Goal: Transaction & Acquisition: Purchase product/service

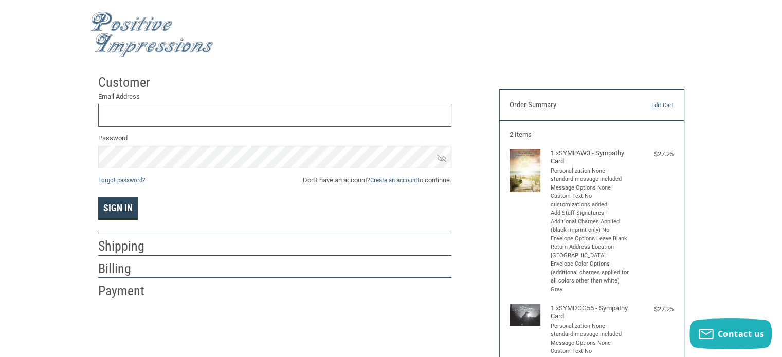
type input "[EMAIL_ADDRESS][DOMAIN_NAME]"
click at [126, 209] on button "Sign In" at bounding box center [118, 208] width 40 height 23
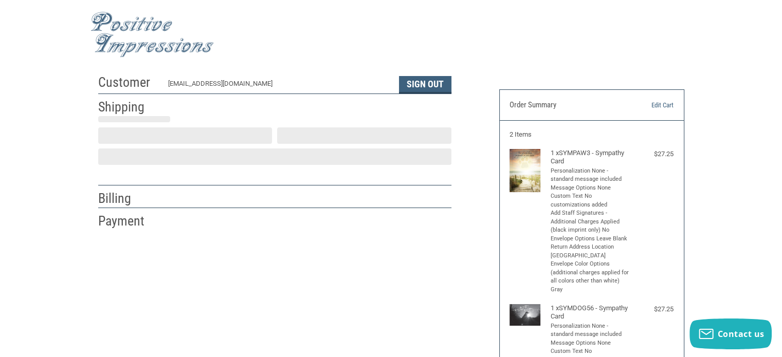
scroll to position [23, 0]
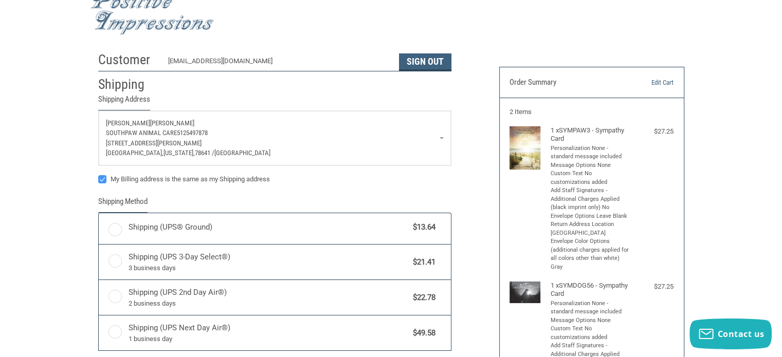
radio input "true"
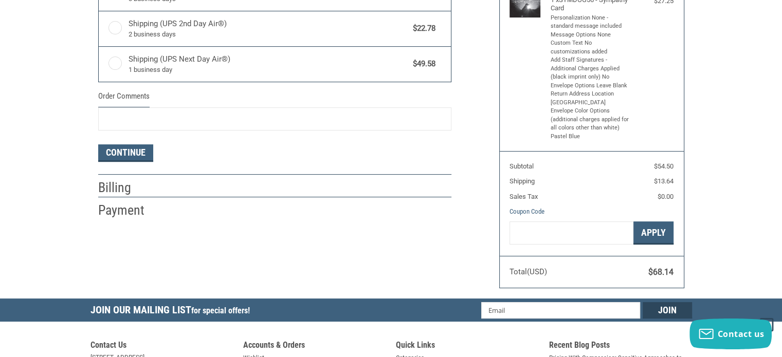
scroll to position [51, 0]
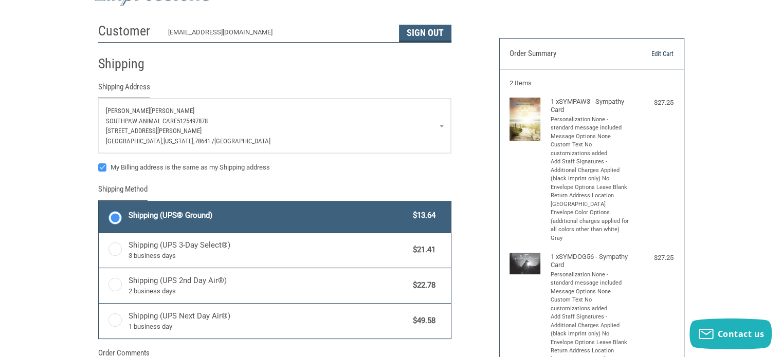
click at [649, 49] on link "Edit Cart" at bounding box center [647, 54] width 52 height 10
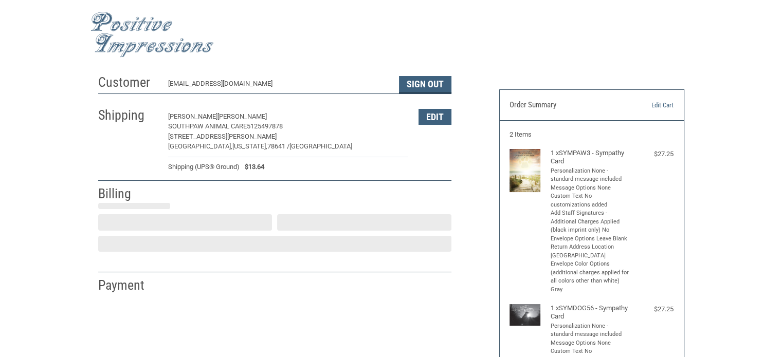
select select "US"
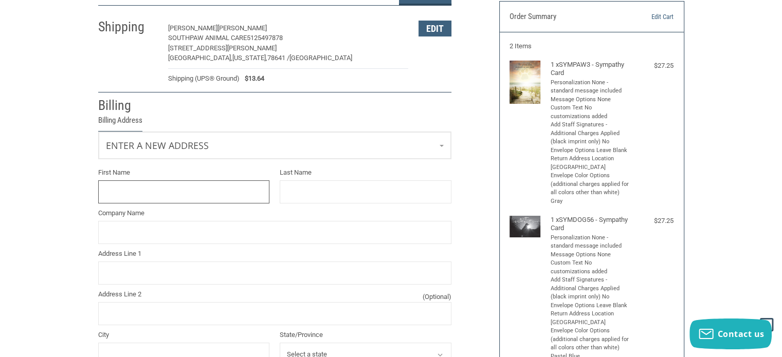
scroll to position [106, 0]
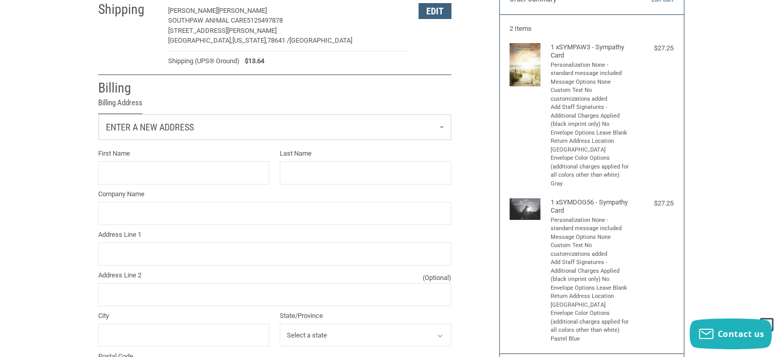
click at [338, 133] on link "Enter a new address" at bounding box center [275, 127] width 352 height 25
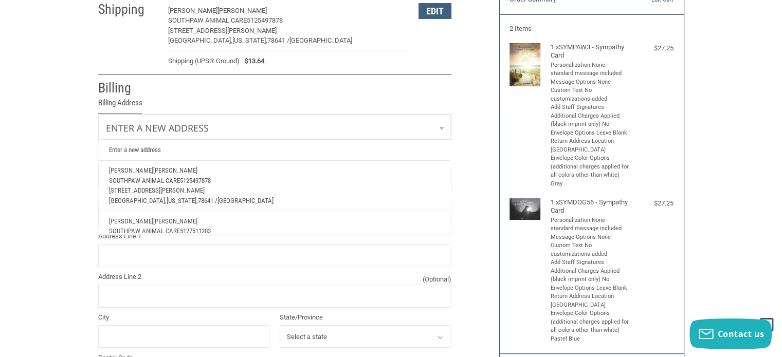
click at [314, 176] on p "SOUTHPAW ANIMAL CARE 5125497878" at bounding box center [274, 181] width 331 height 10
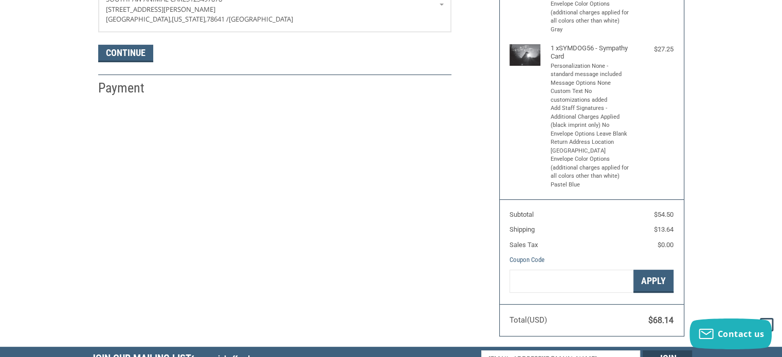
scroll to position [260, 0]
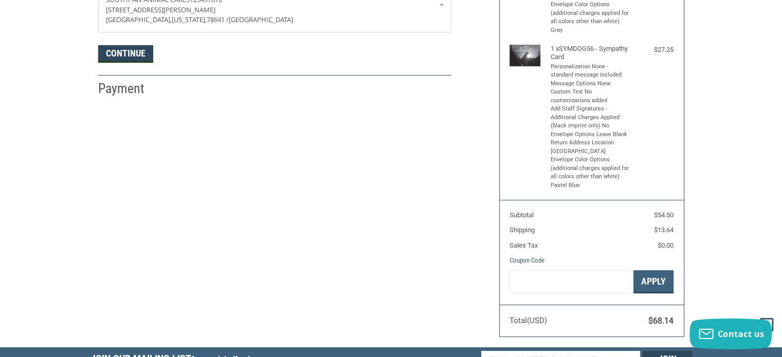
click at [125, 57] on button "Continue" at bounding box center [125, 53] width 55 height 17
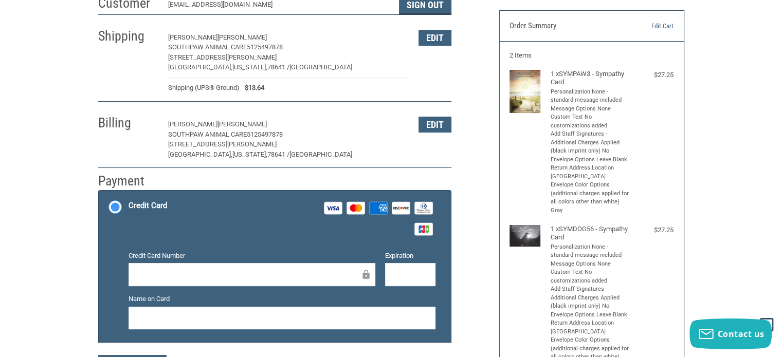
scroll to position [0, 0]
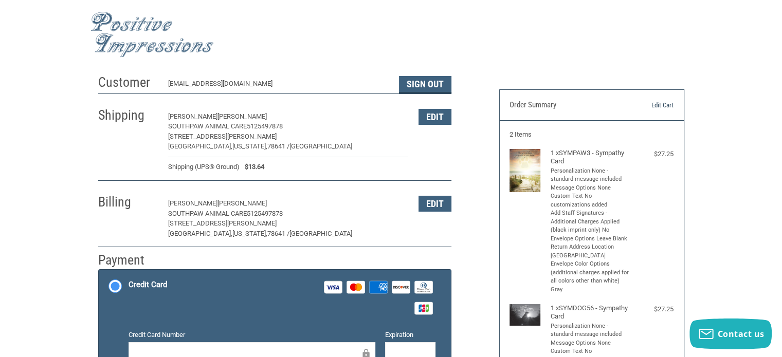
click at [664, 109] on link "Edit Cart" at bounding box center [647, 105] width 52 height 10
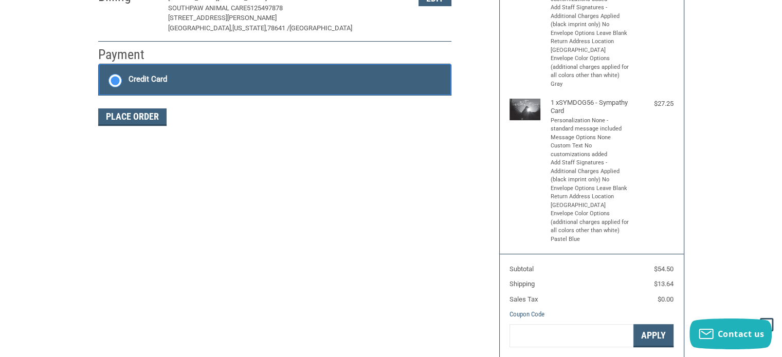
scroll to position [180, 0]
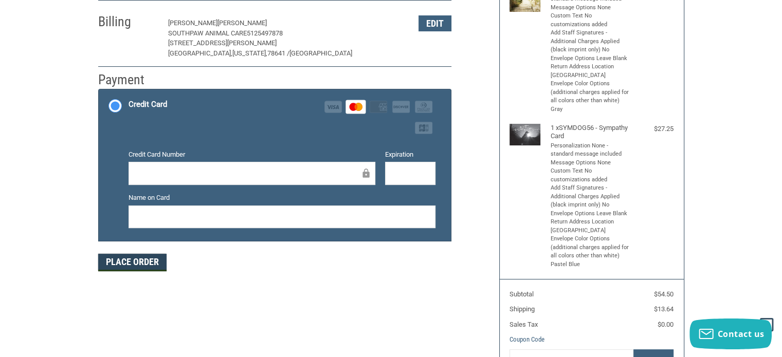
click at [134, 263] on button "Place Order" at bounding box center [132, 262] width 68 height 17
